Goal: Task Accomplishment & Management: Manage account settings

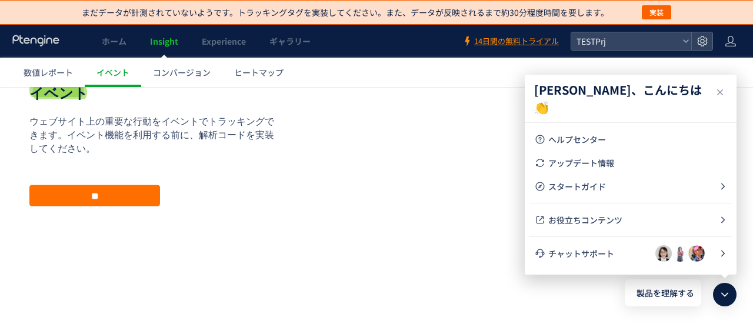
scroll to position [109, 0]
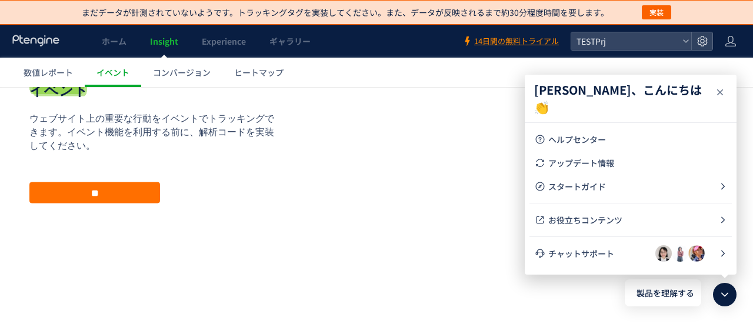
click at [719, 95] on icon at bounding box center [720, 92] width 14 height 14
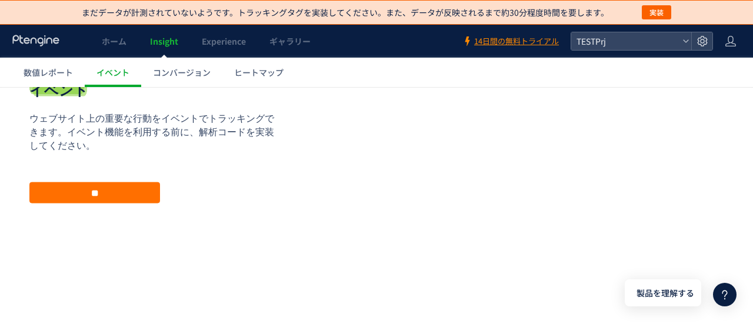
scroll to position [0, 0]
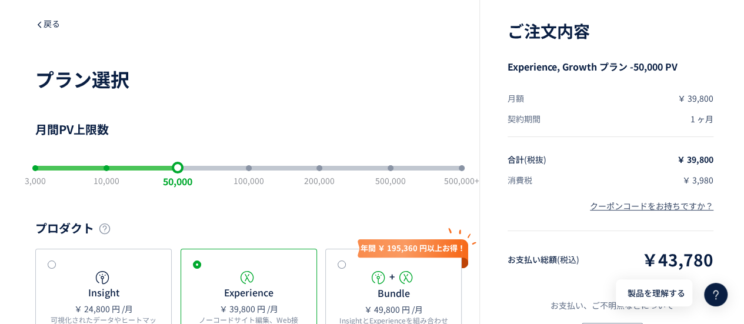
click at [51, 26] on span "戻る" at bounding box center [47, 24] width 25 height 12
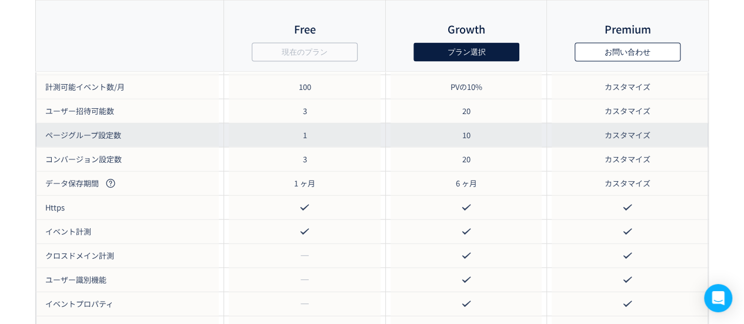
scroll to position [1353, 0]
